Goal: Task Accomplishment & Management: Manage account settings

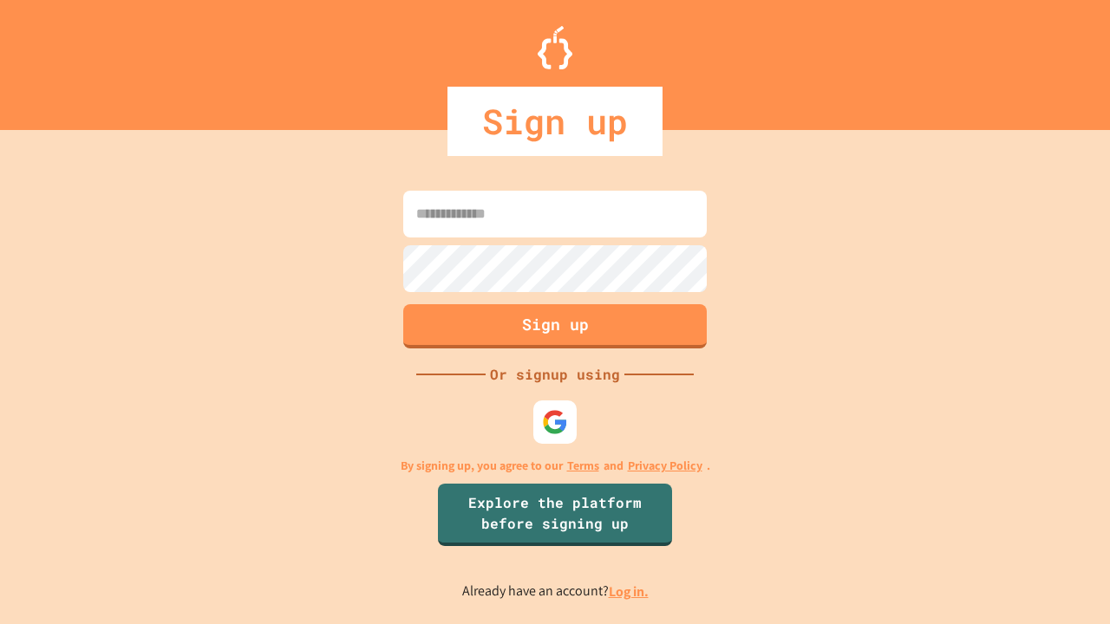
click at [630, 591] on link "Log in." at bounding box center [629, 592] width 40 height 18
